Goal: Information Seeking & Learning: Find specific fact

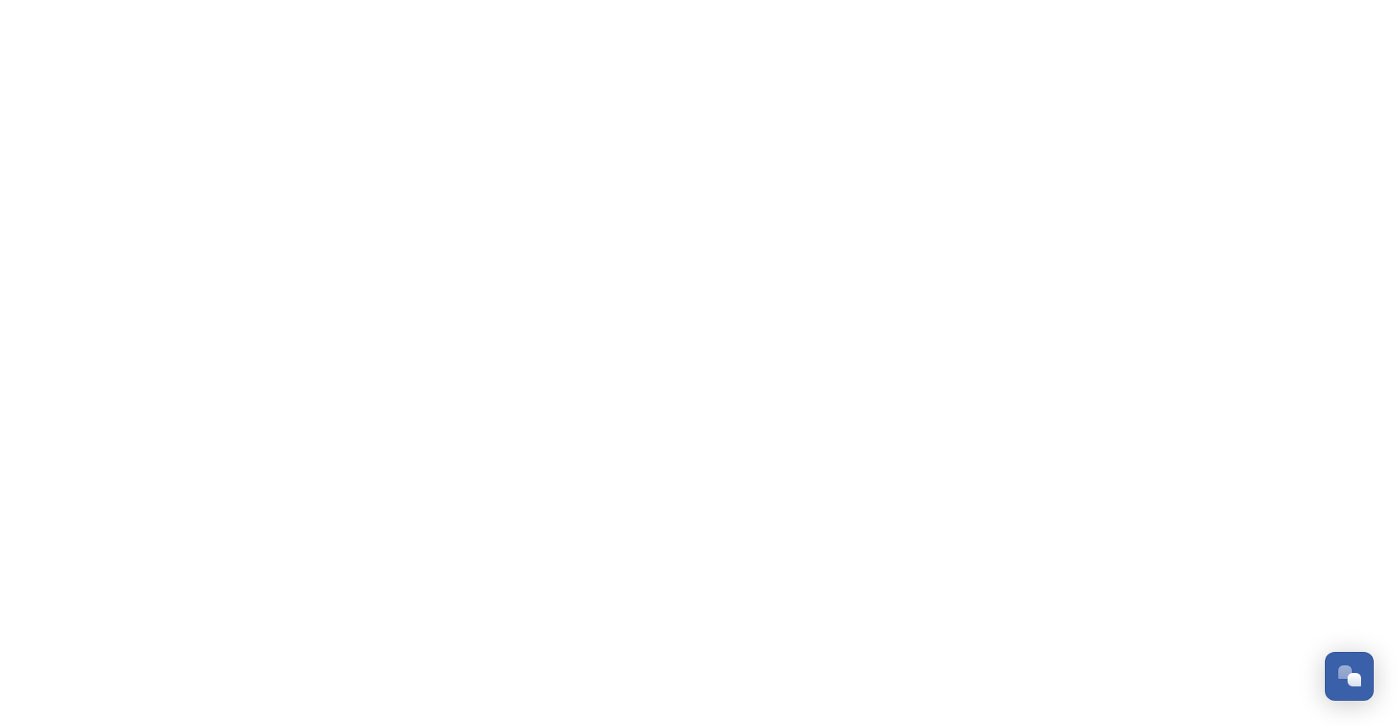
scroll to position [6664, 0]
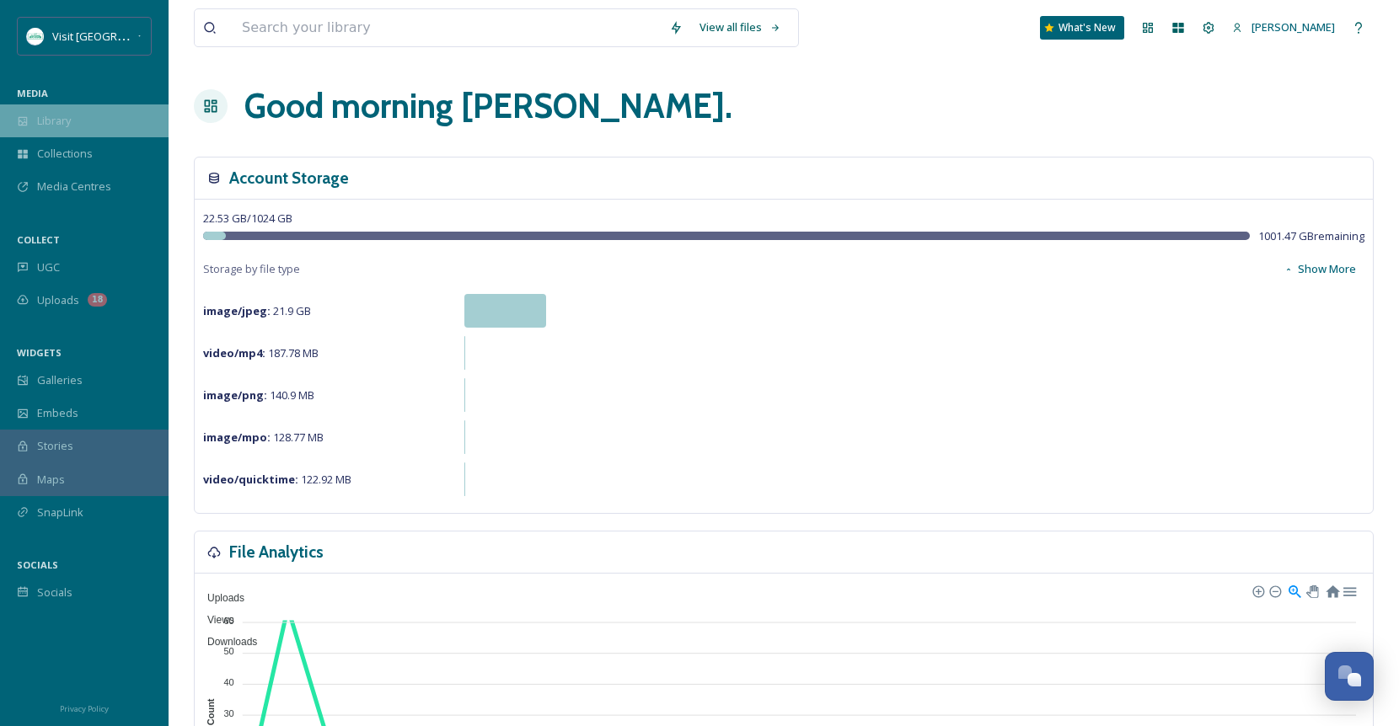
click at [67, 121] on span "Library" at bounding box center [54, 121] width 34 height 16
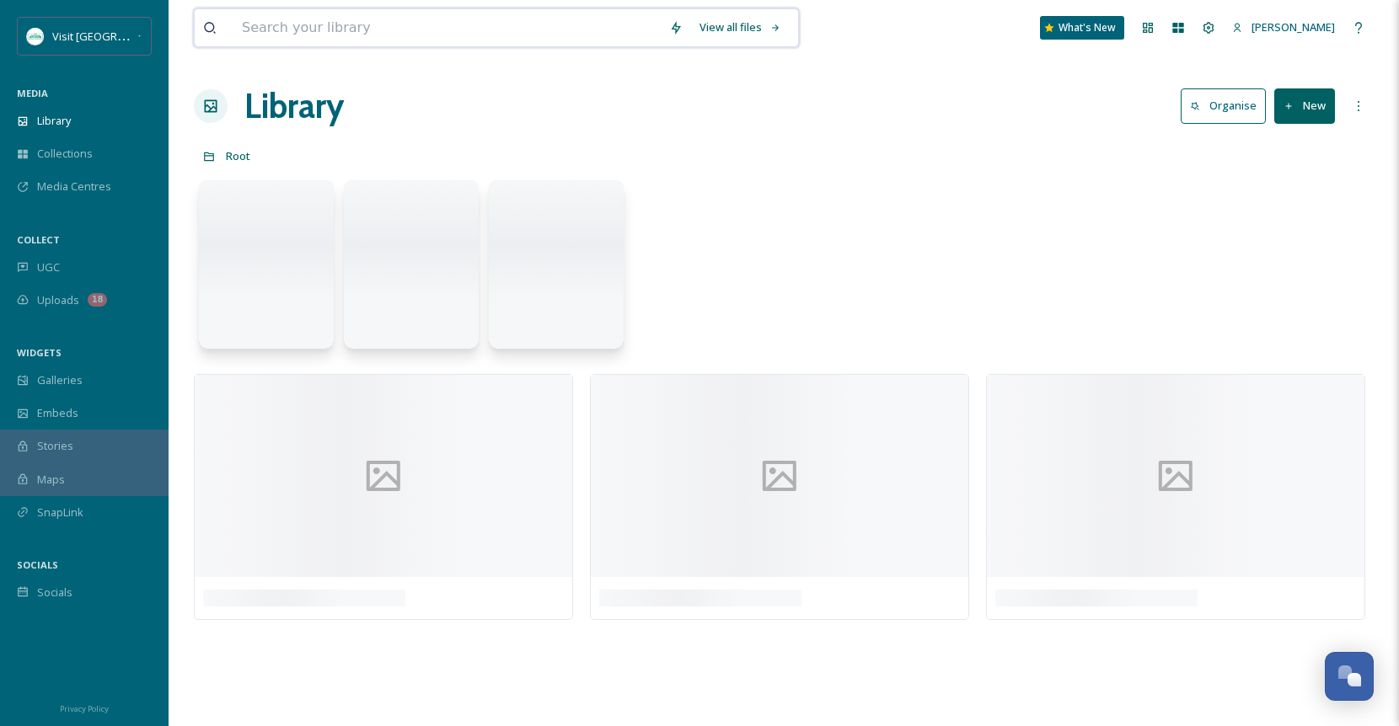
click at [338, 28] on input at bounding box center [446, 27] width 427 height 37
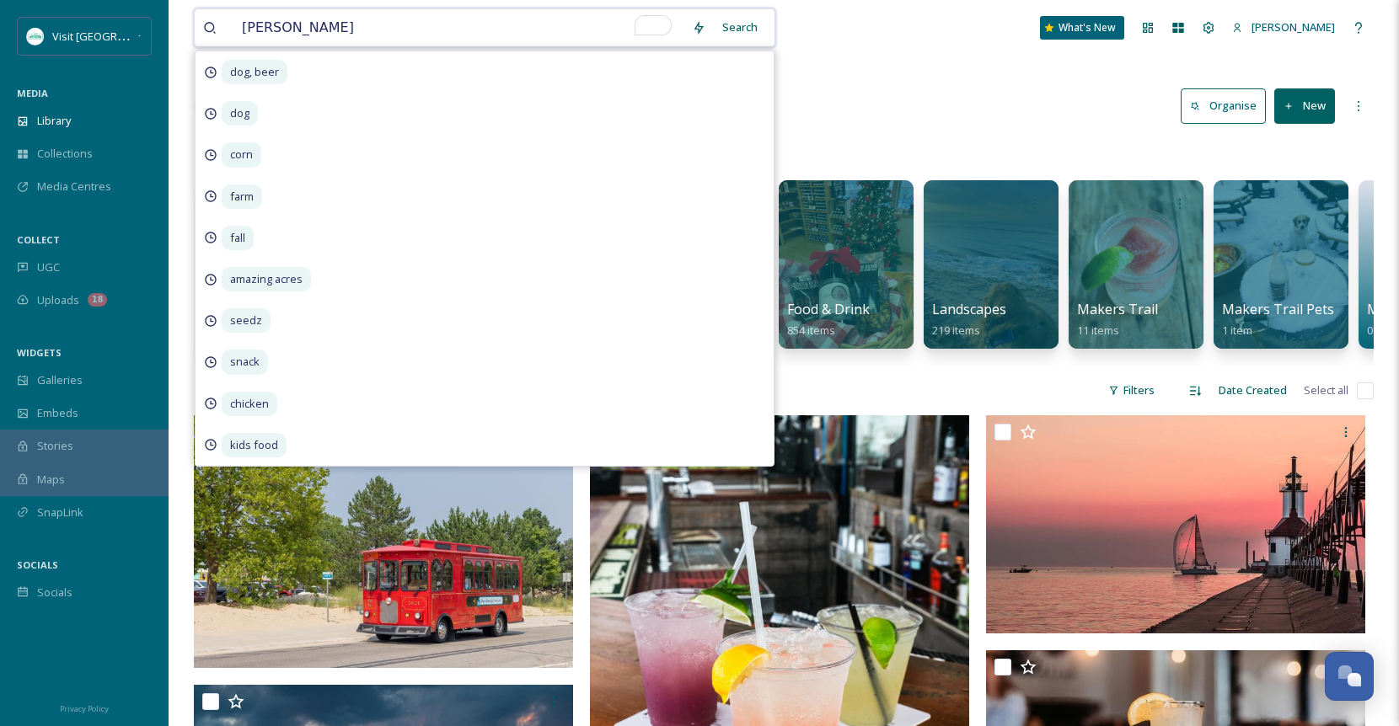
type input "baroda"
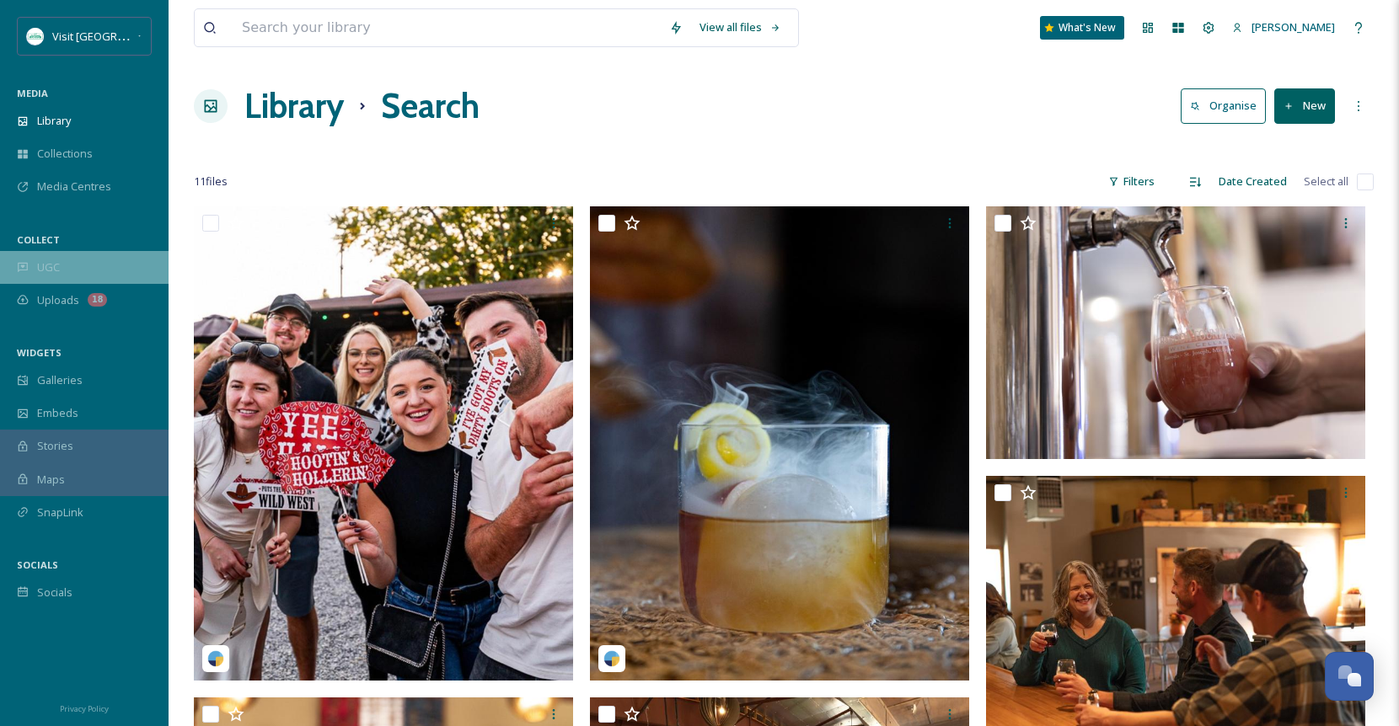
click at [62, 267] on div "UGC" at bounding box center [84, 267] width 169 height 33
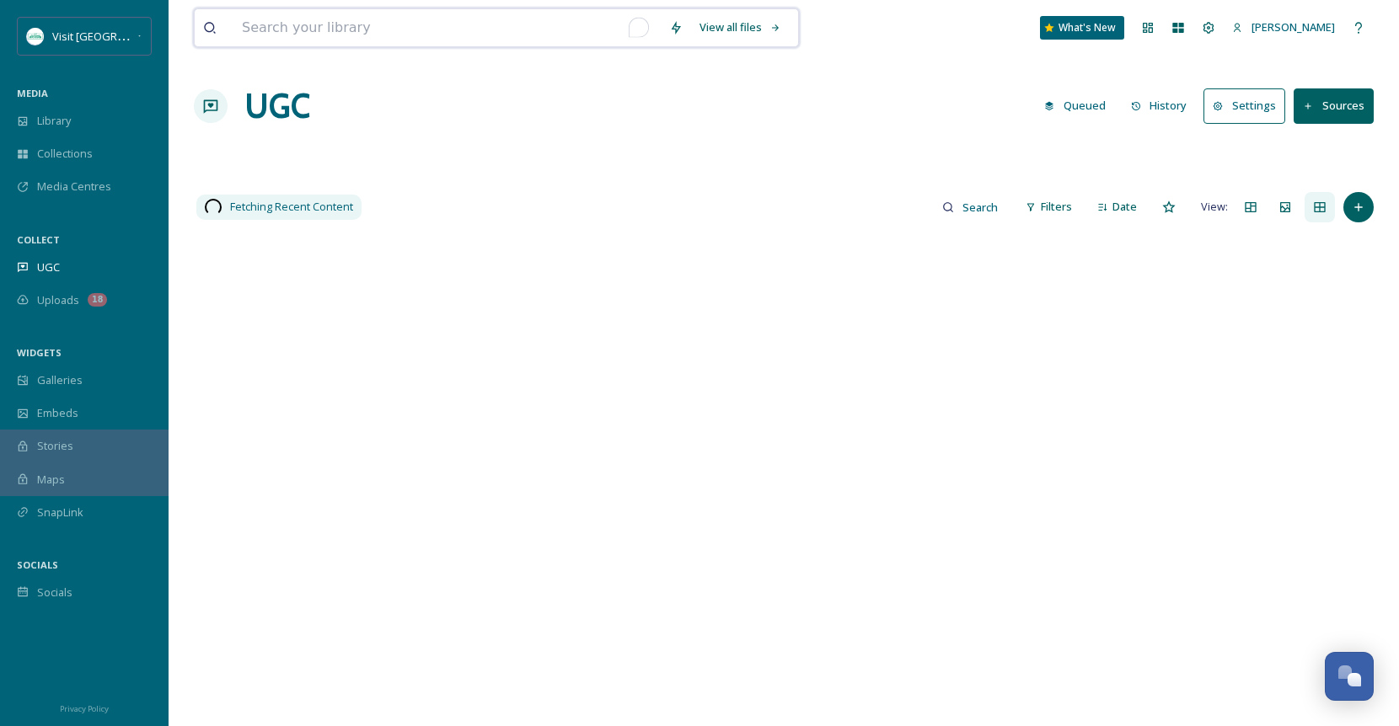
click at [322, 24] on input "To enrich screen reader interactions, please activate Accessibility in Grammarl…" at bounding box center [446, 27] width 427 height 37
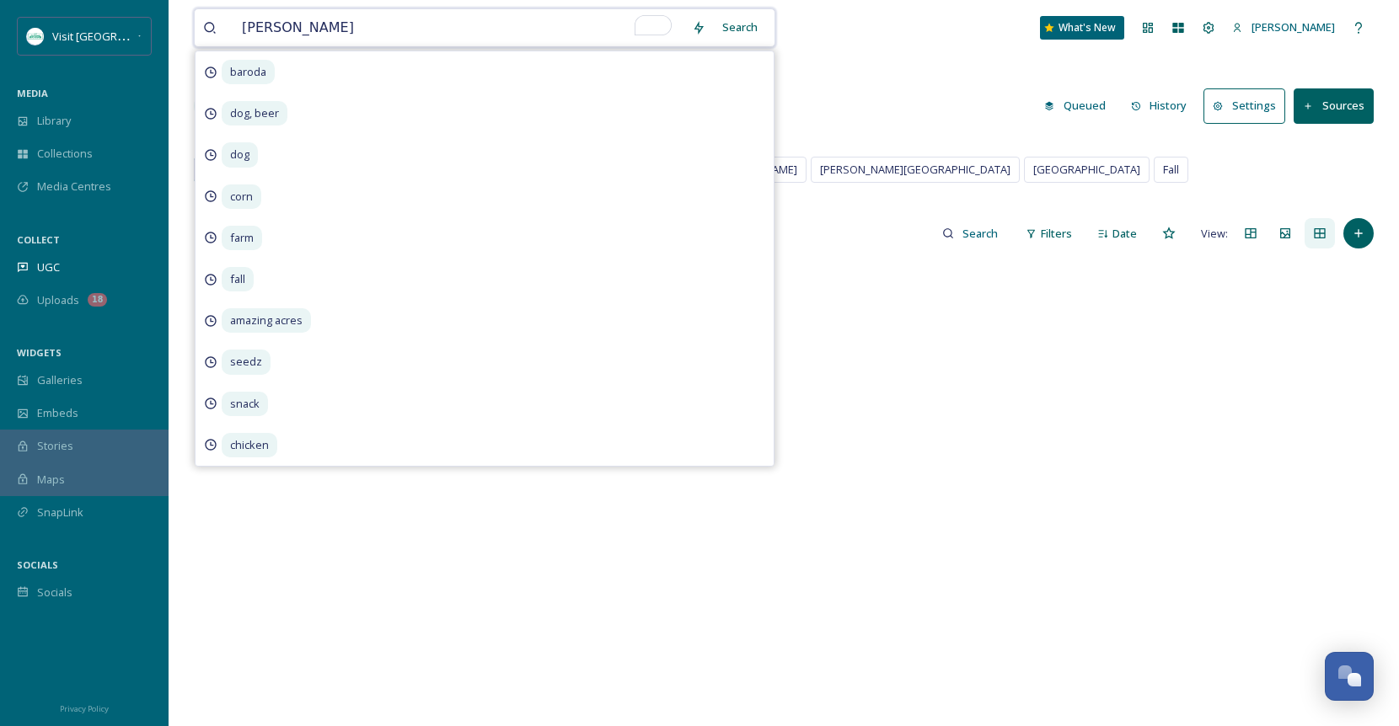
type input "baroda"
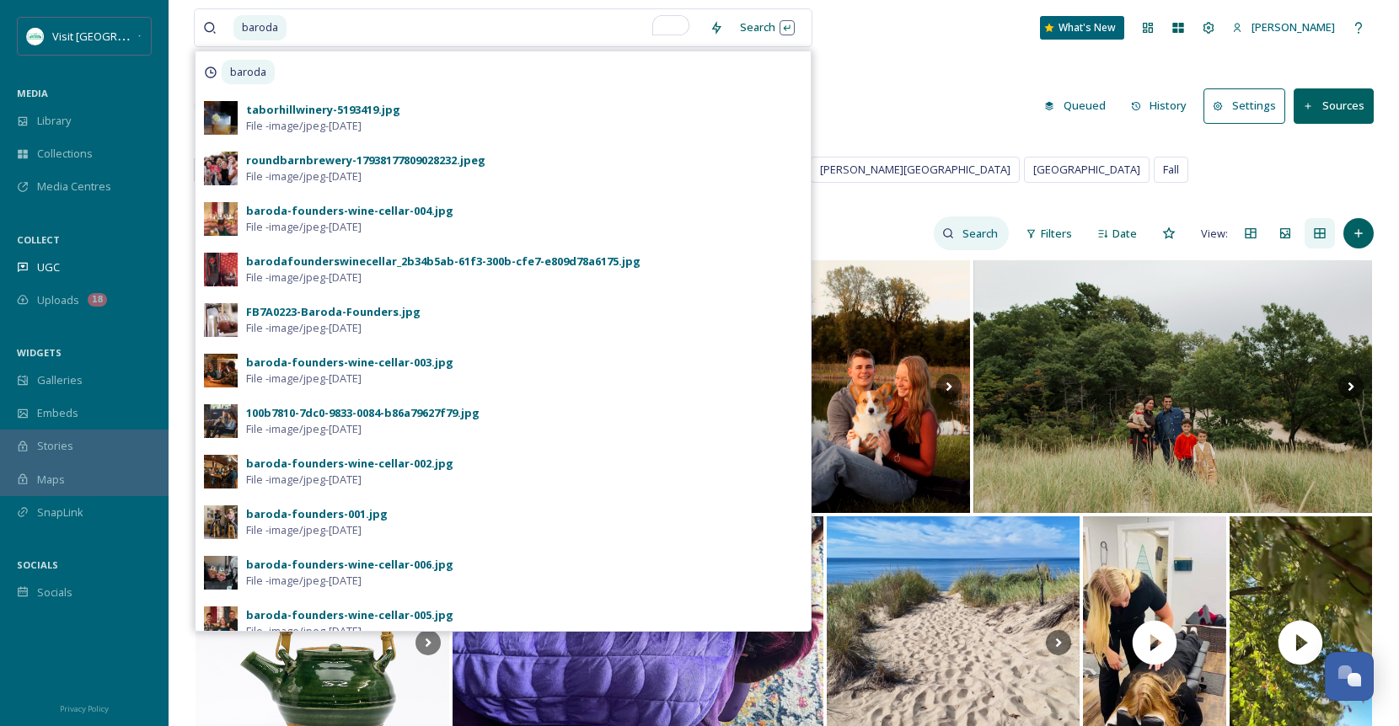
click at [956, 236] on input at bounding box center [981, 234] width 55 height 34
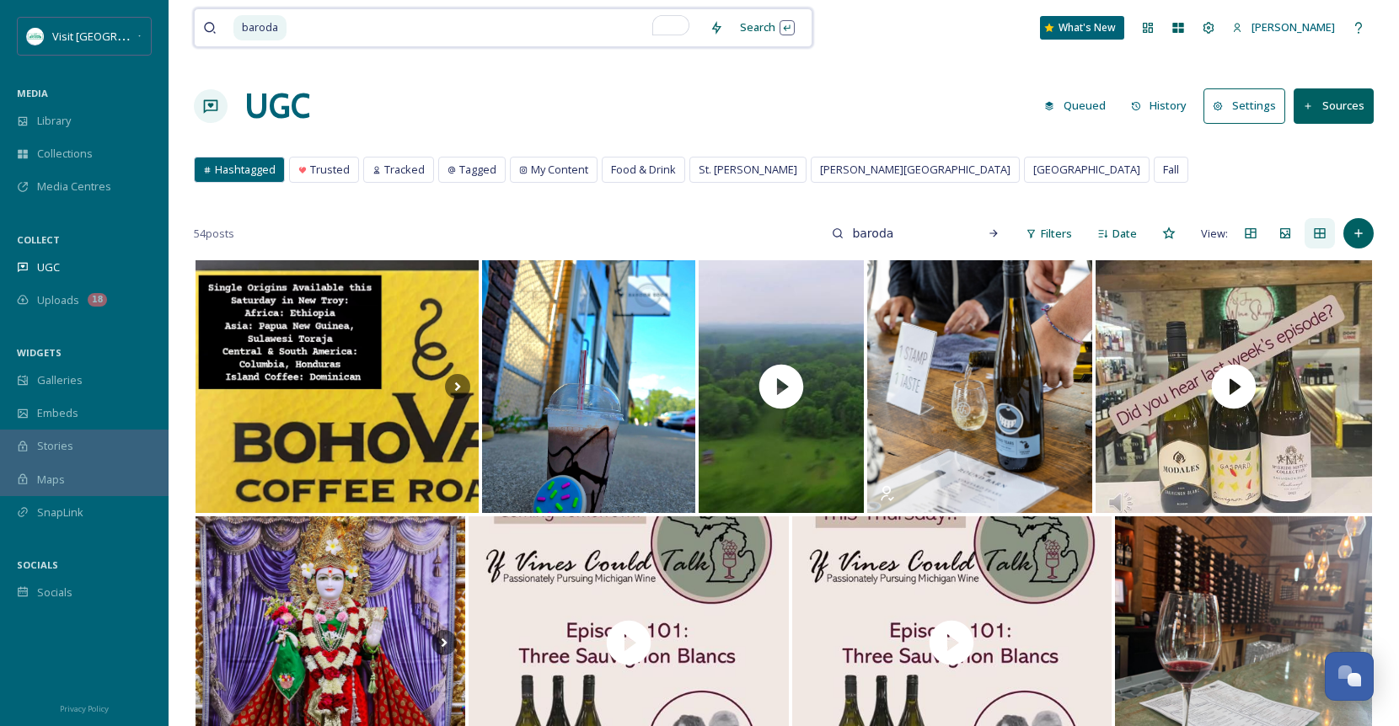
click at [300, 29] on input "To enrich screen reader interactions, please activate Accessibility in Grammarl…" at bounding box center [494, 27] width 413 height 37
click at [958, 235] on input "baroda" at bounding box center [942, 234] width 55 height 34
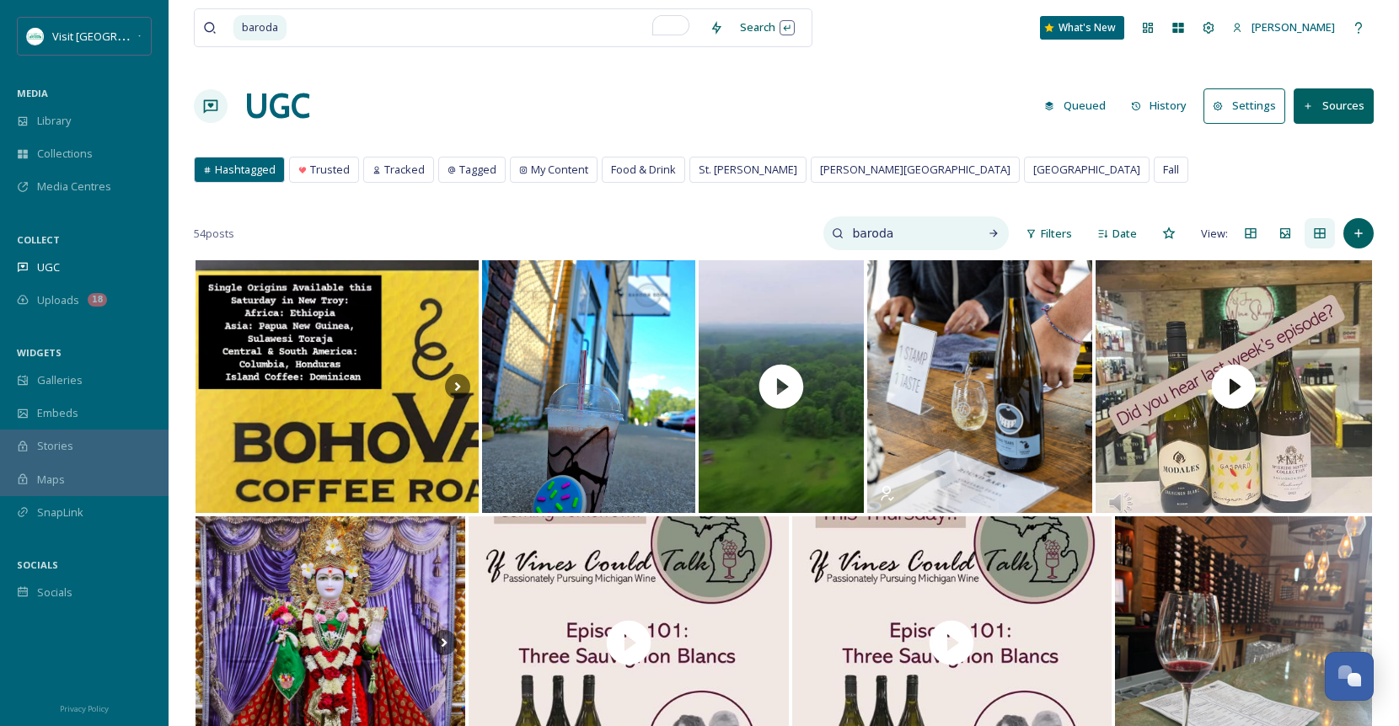
click at [958, 235] on input "baroda" at bounding box center [907, 234] width 126 height 34
type input "mill"
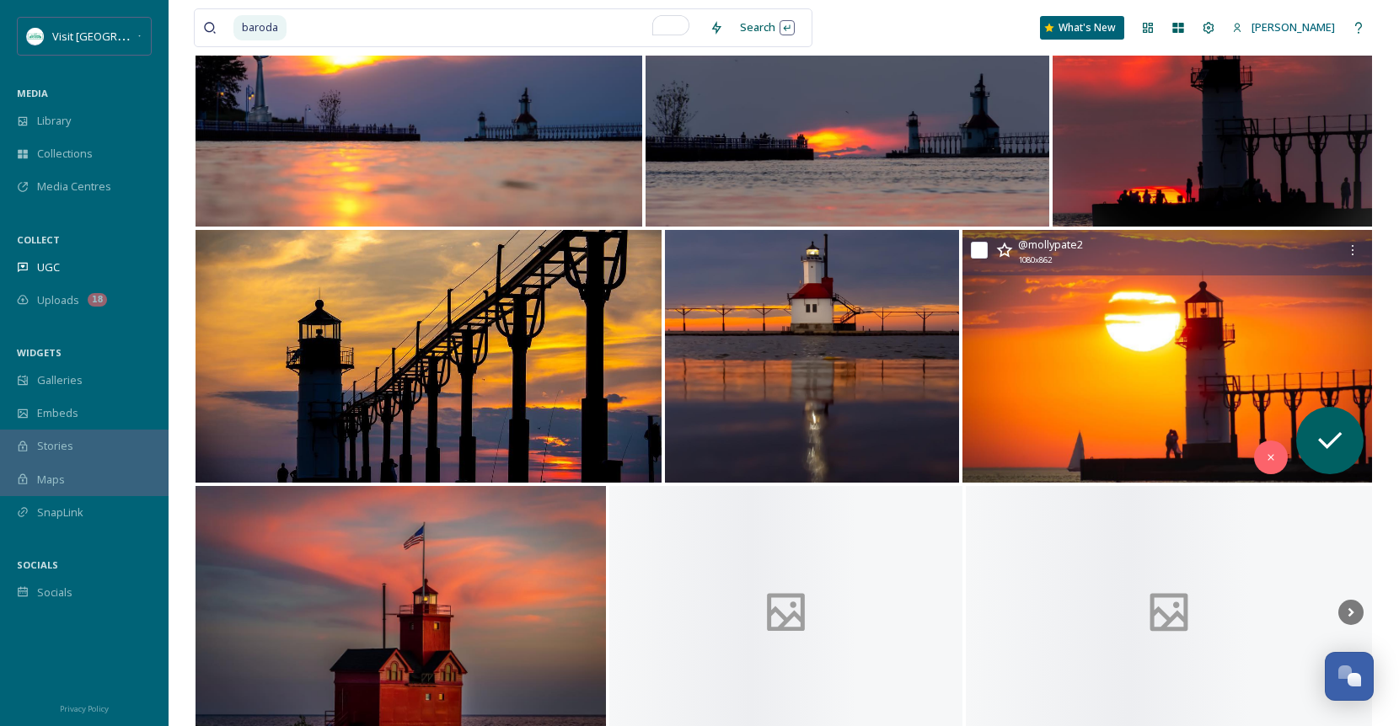
scroll to position [10825, 0]
